Goal: Find specific page/section

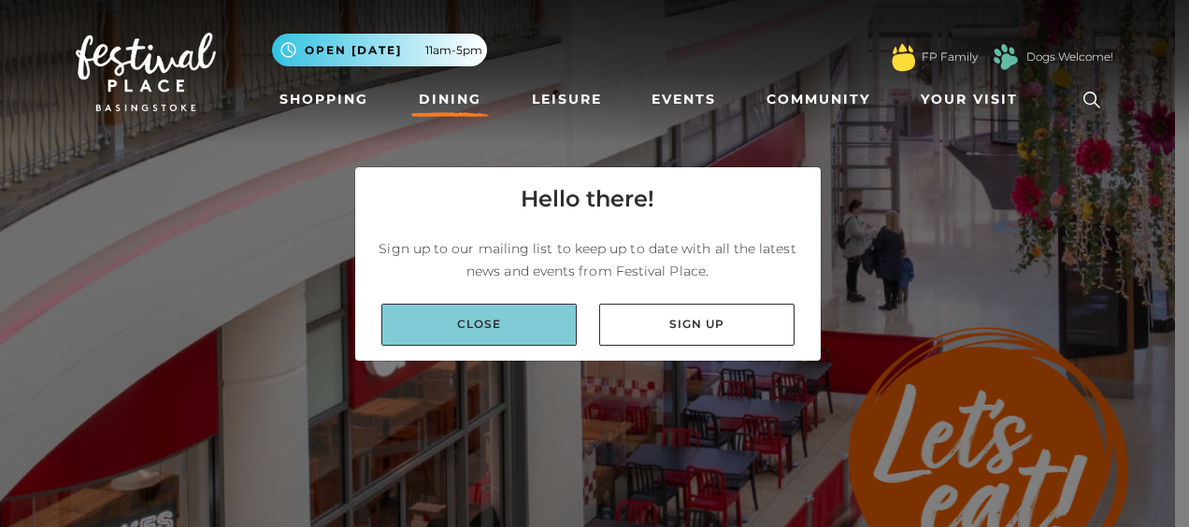
click at [505, 318] on link "Close" at bounding box center [478, 325] width 195 height 42
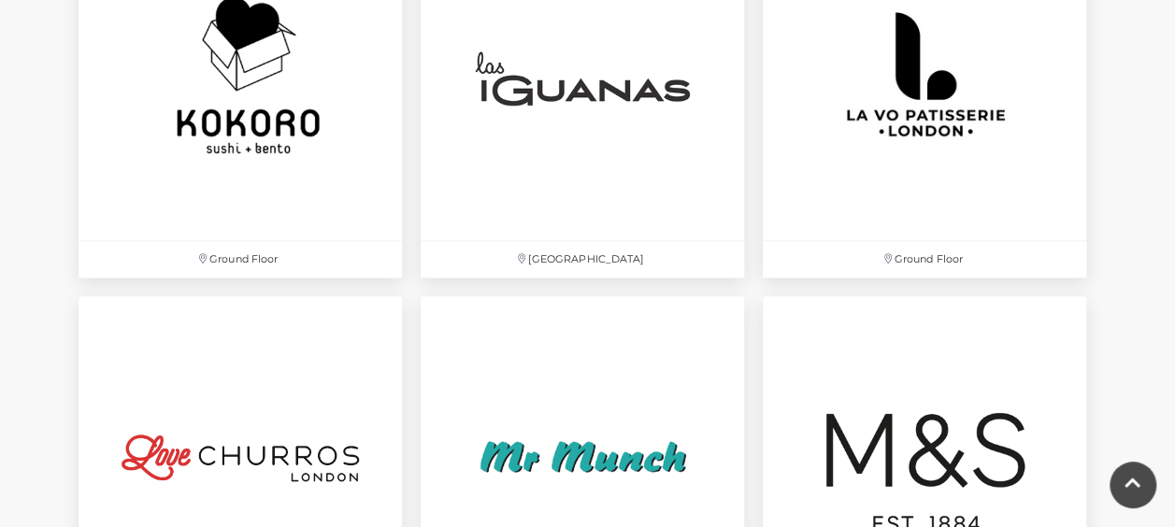
scroll to position [4424, 0]
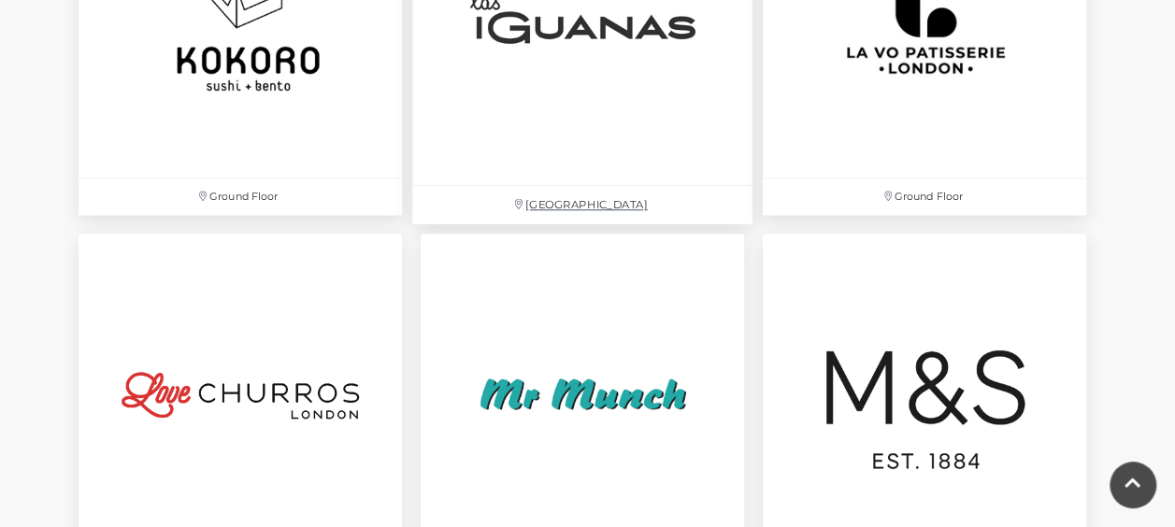
click at [632, 21] on img at bounding box center [582, 15] width 340 height 340
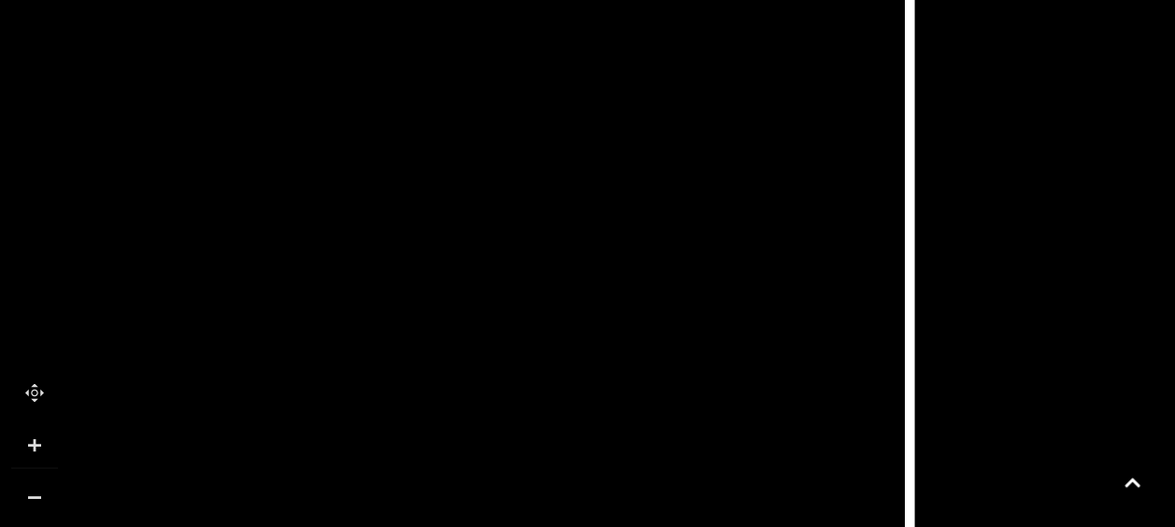
scroll to position [1482, 0]
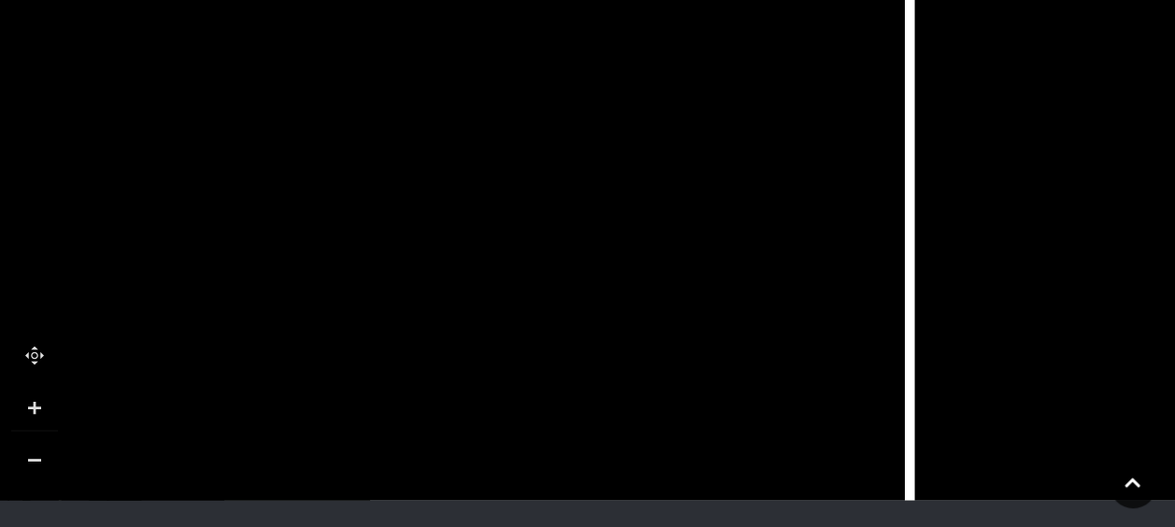
click at [550, 260] on tspan "[PERSON_NAME]’s" at bounding box center [550, 260] width 0 height 0
